Goal: Navigation & Orientation: Find specific page/section

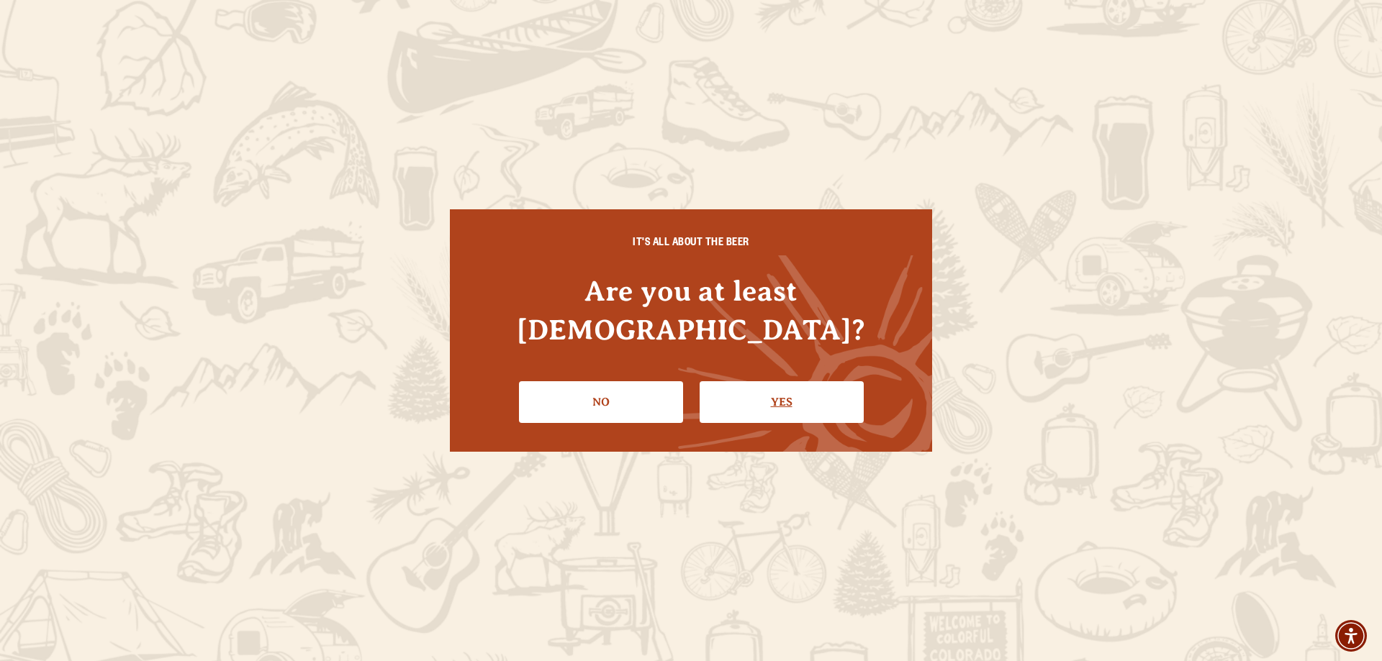
click at [824, 381] on link "Yes" at bounding box center [782, 402] width 164 height 42
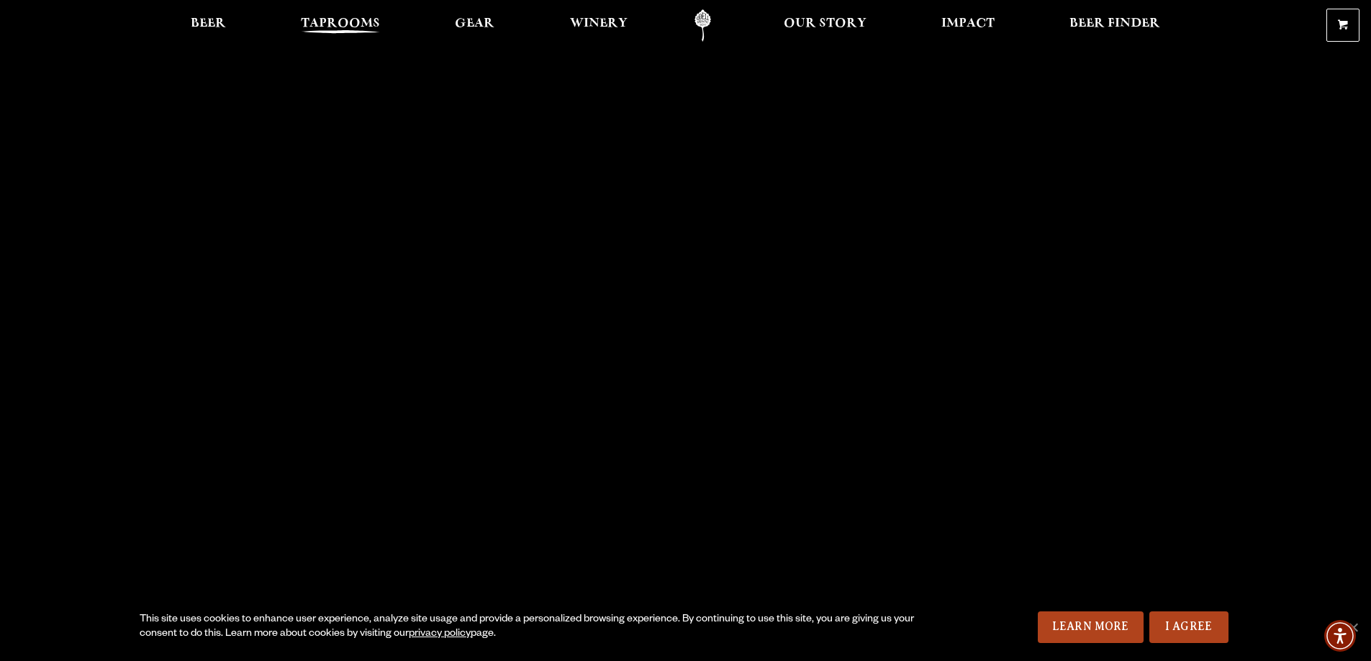
click at [361, 22] on span "Taprooms" at bounding box center [340, 24] width 79 height 12
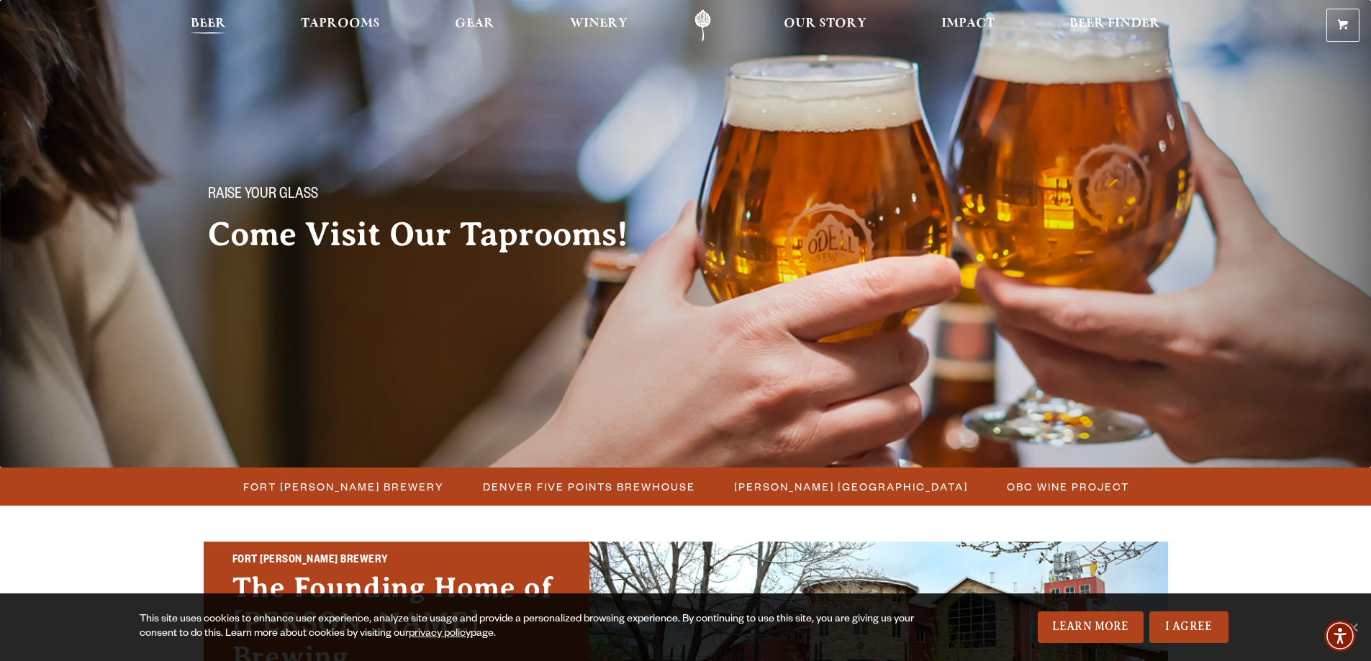
click at [203, 19] on span "Beer" at bounding box center [208, 24] width 35 height 12
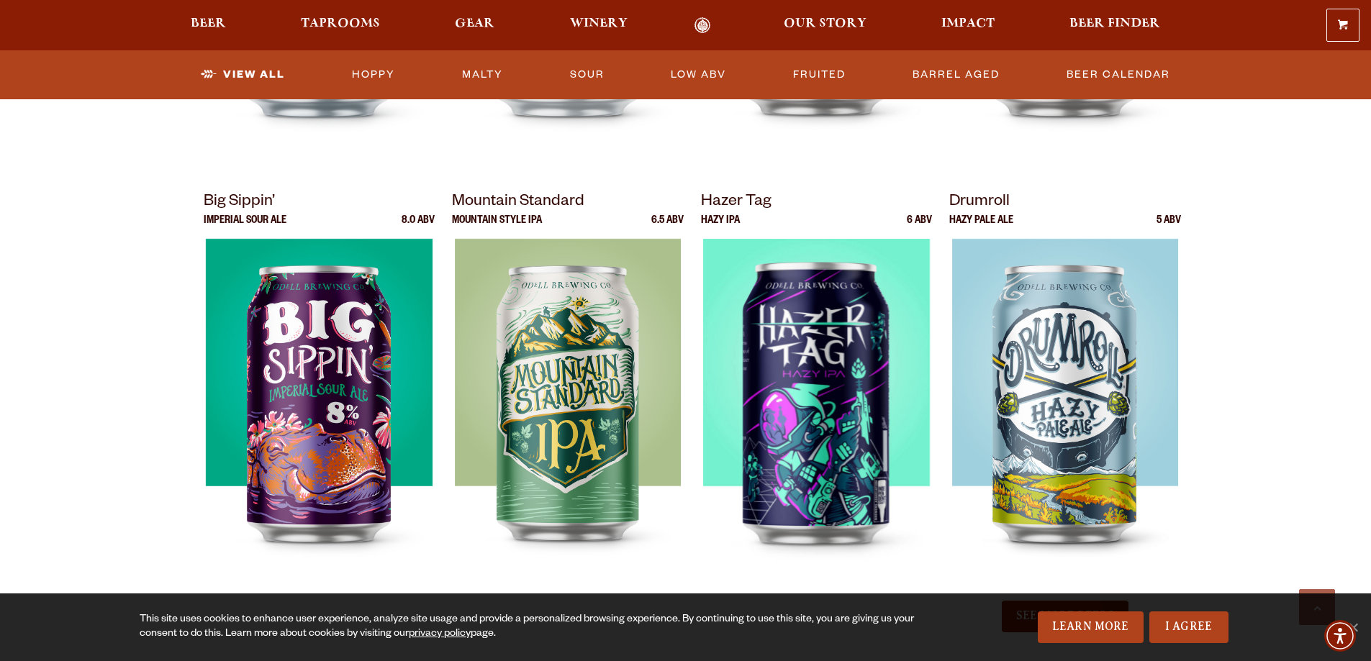
scroll to position [1439, 0]
